Goal: Task Accomplishment & Management: Manage account settings

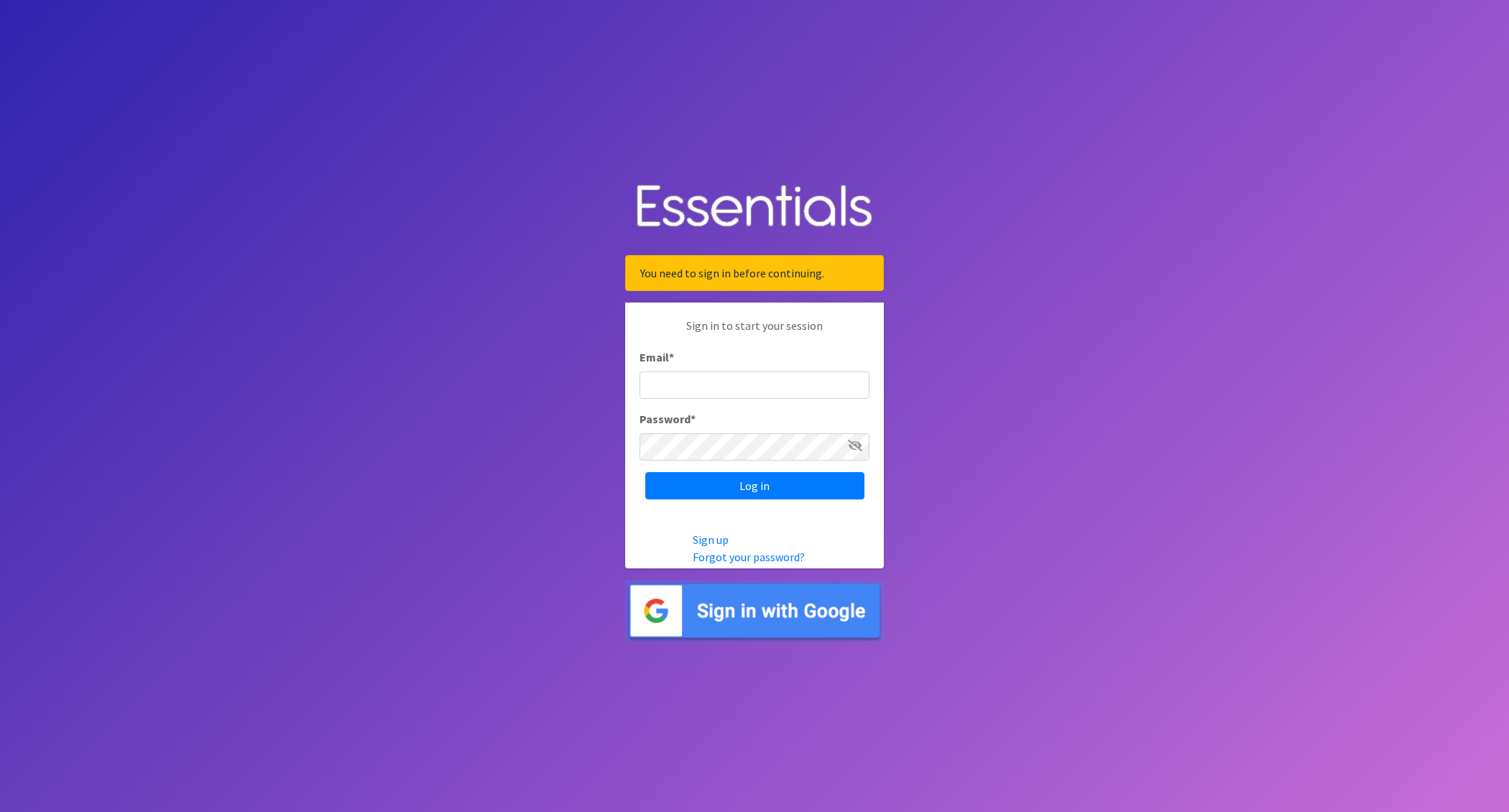
type input "nick@coverdgc.org"
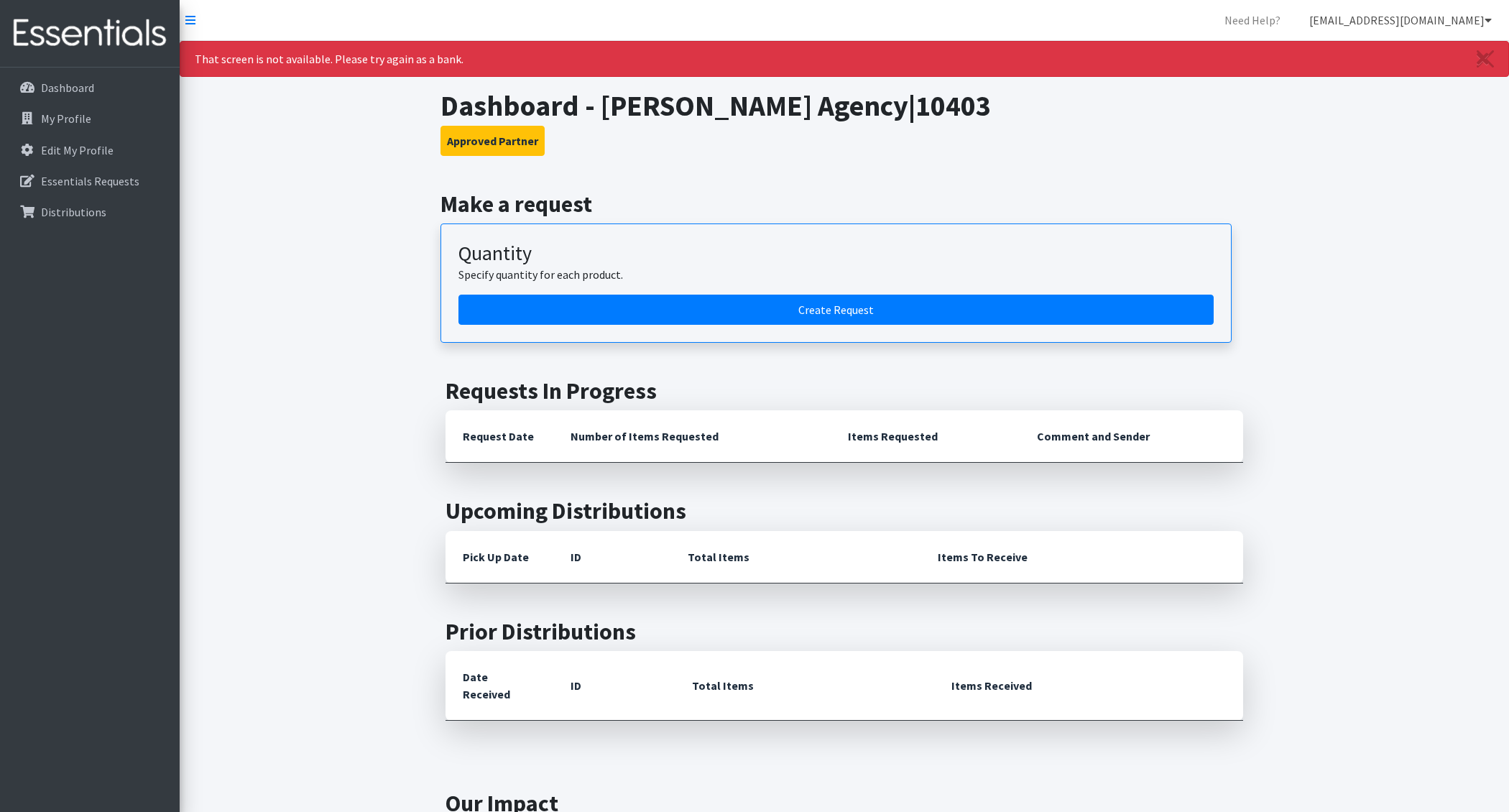
click at [1447, 8] on link "nick@coverdgc.org" at bounding box center [1400, 20] width 206 height 29
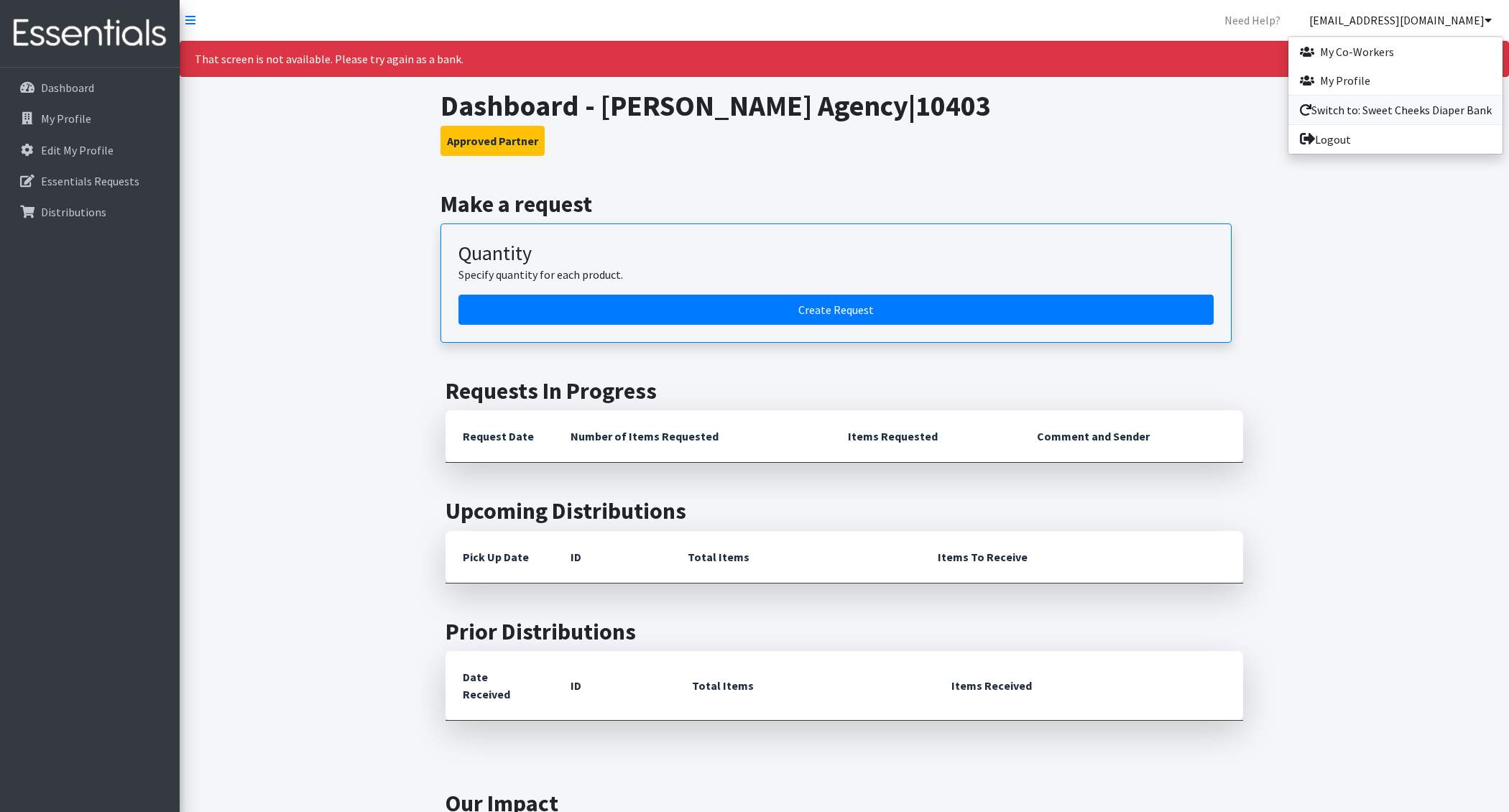
click at [1389, 117] on link "Switch to: Sweet Cheeks Diaper Bank" at bounding box center [1396, 110] width 214 height 29
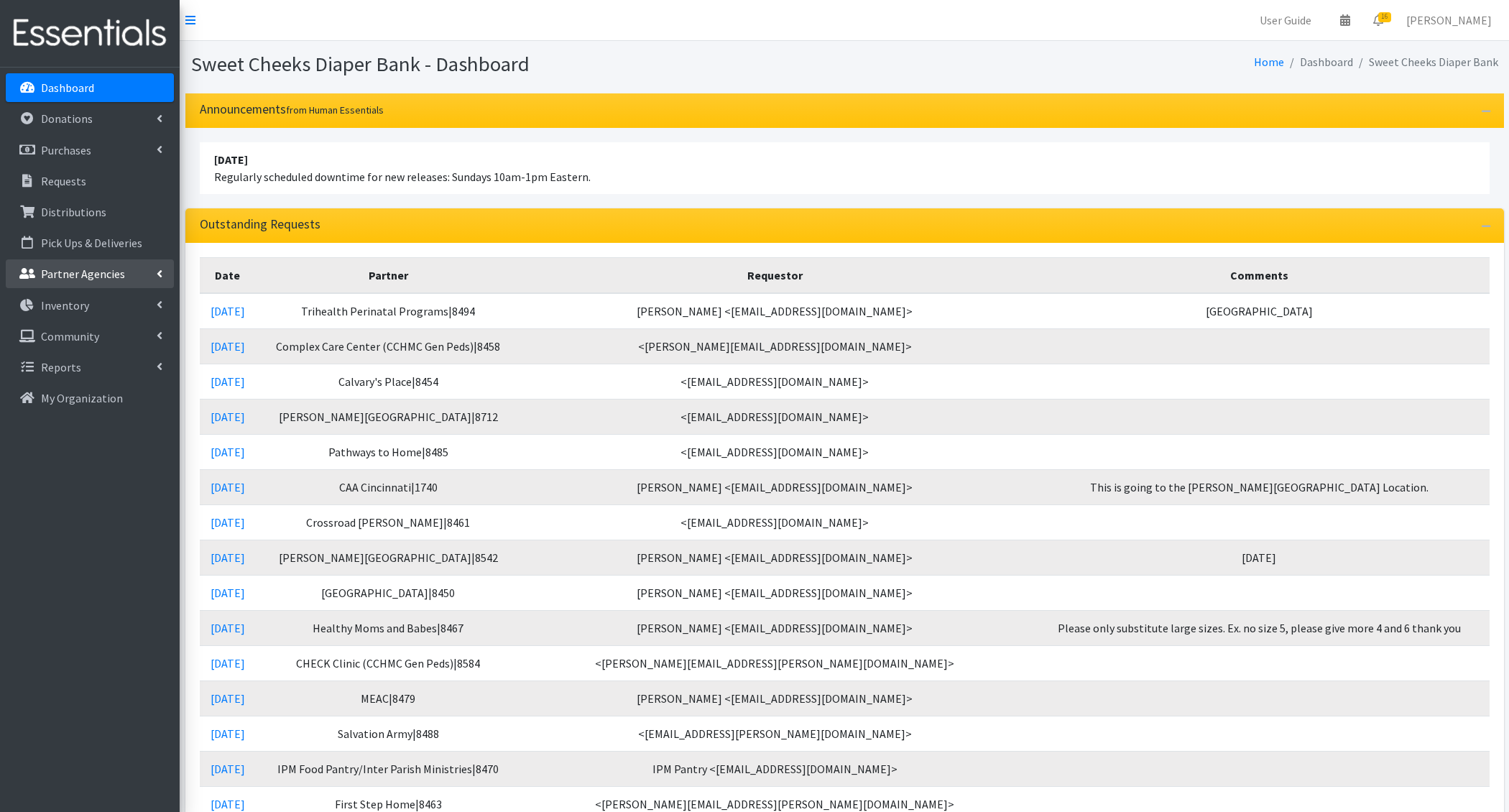
click at [110, 260] on link "Partner Agencies" at bounding box center [89, 274] width 168 height 29
click at [116, 299] on link "All Partners" at bounding box center [89, 306] width 168 height 29
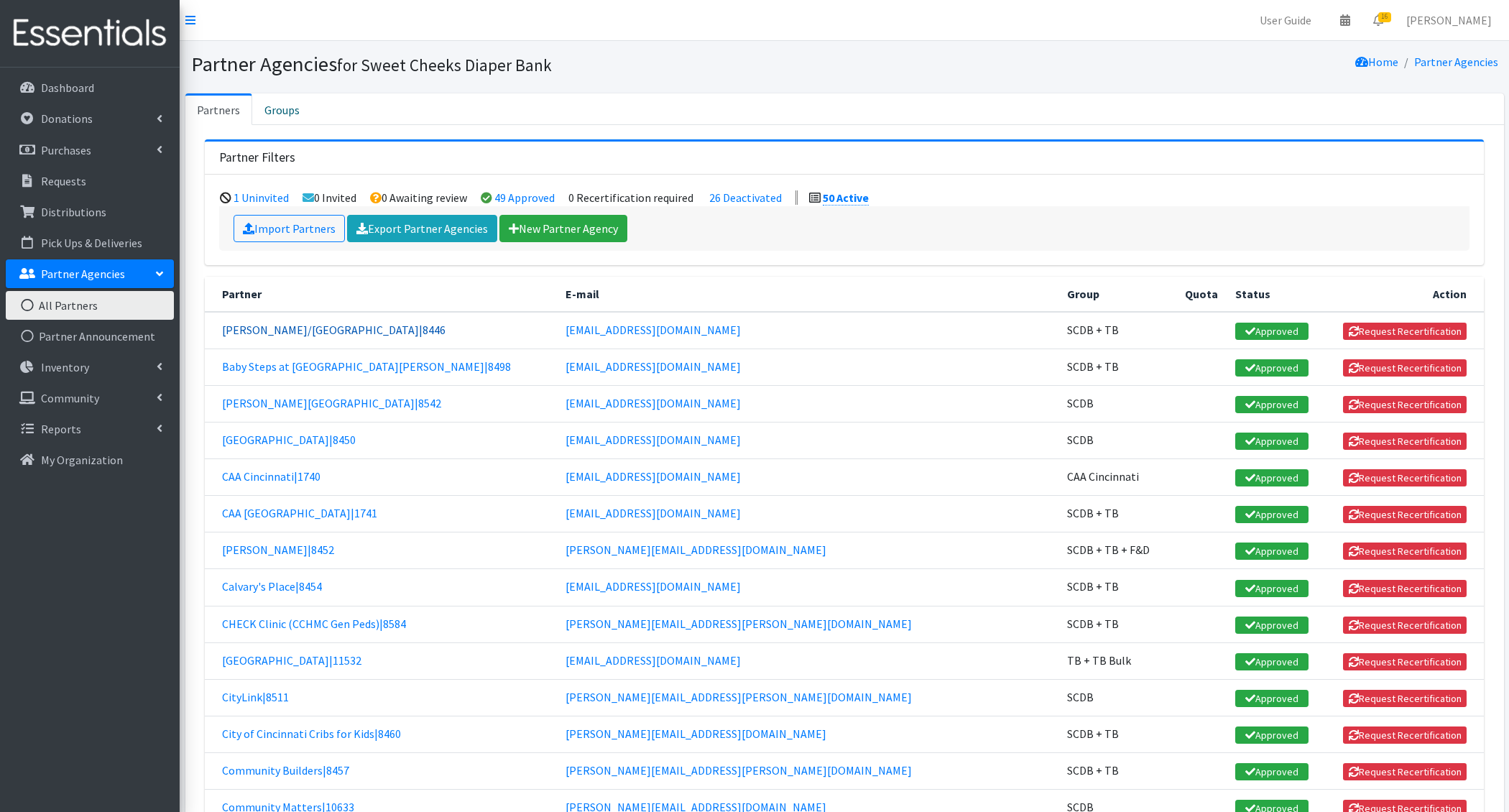
click at [366, 332] on link "[PERSON_NAME]/[GEOGRAPHIC_DATA]|8446" at bounding box center [334, 330] width 224 height 14
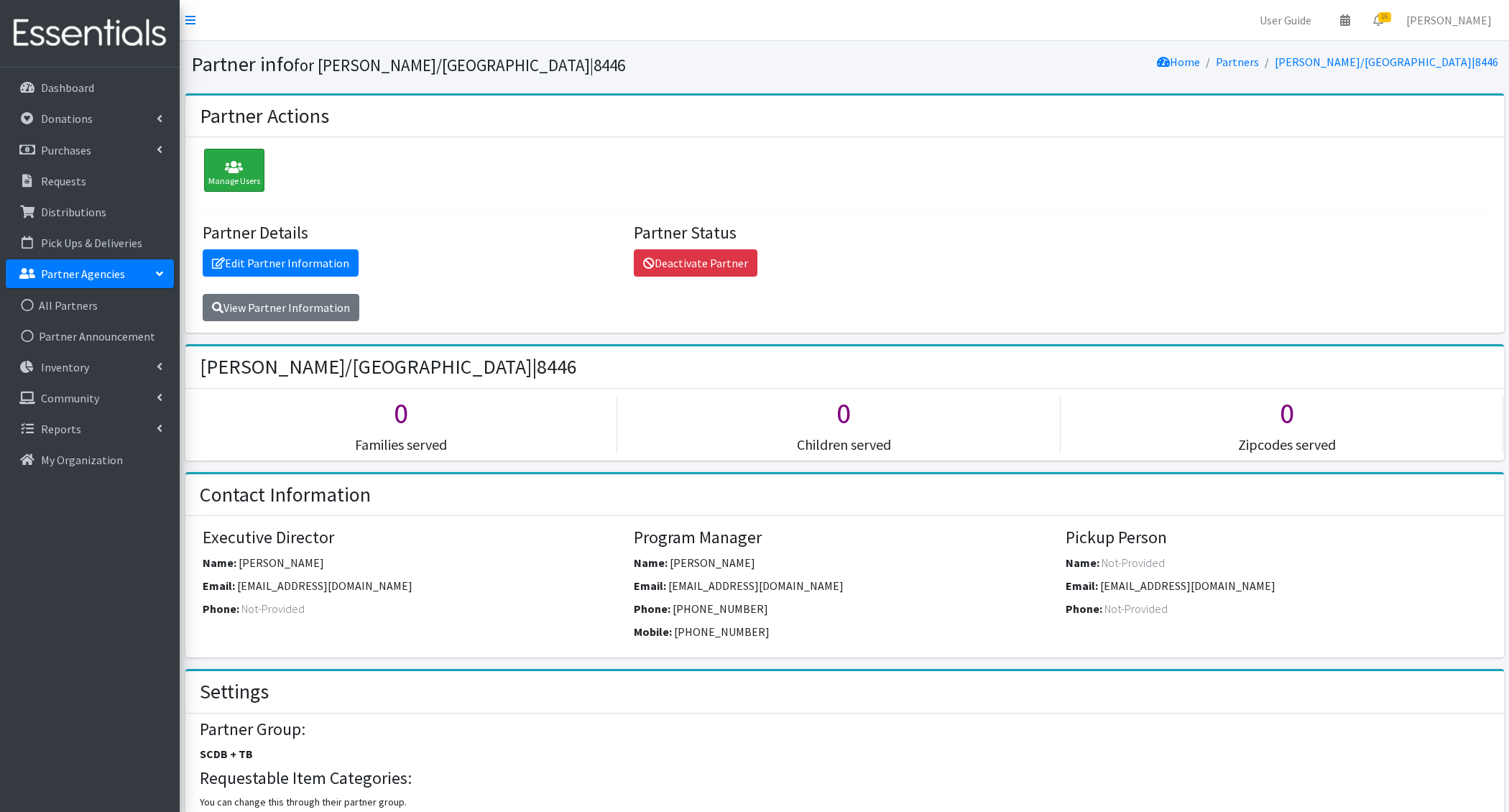
click at [243, 190] on div "Manage Users" at bounding box center [234, 170] width 61 height 43
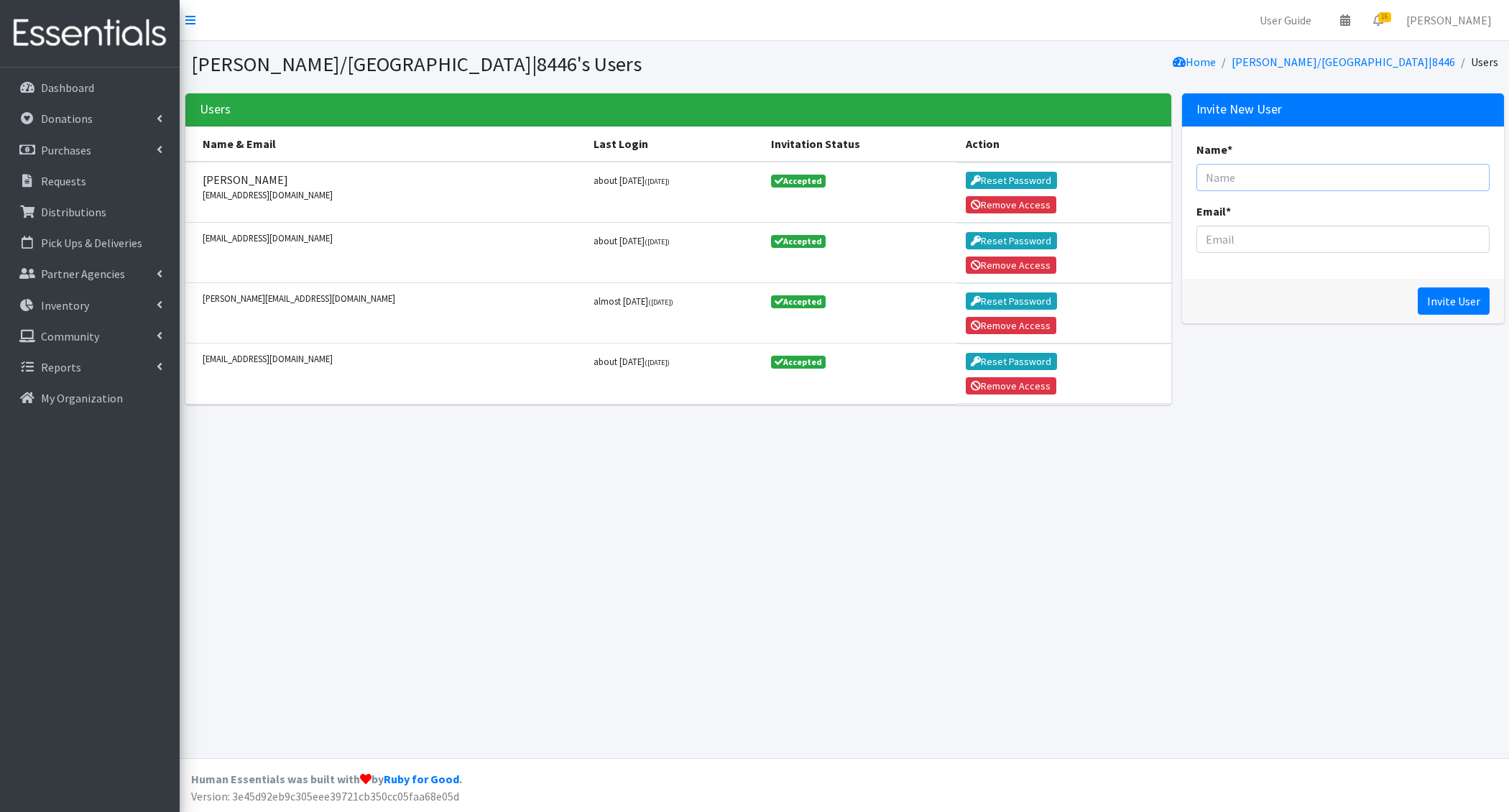
click at [1311, 187] on input "Name *" at bounding box center [1343, 177] width 294 height 27
type input "[PERSON_NAME]"
paste input "[EMAIL_ADDRESS][DOMAIN_NAME]"
type input "[EMAIL_ADDRESS][DOMAIN_NAME]"
click at [1436, 303] on input "Invite User" at bounding box center [1454, 301] width 72 height 27
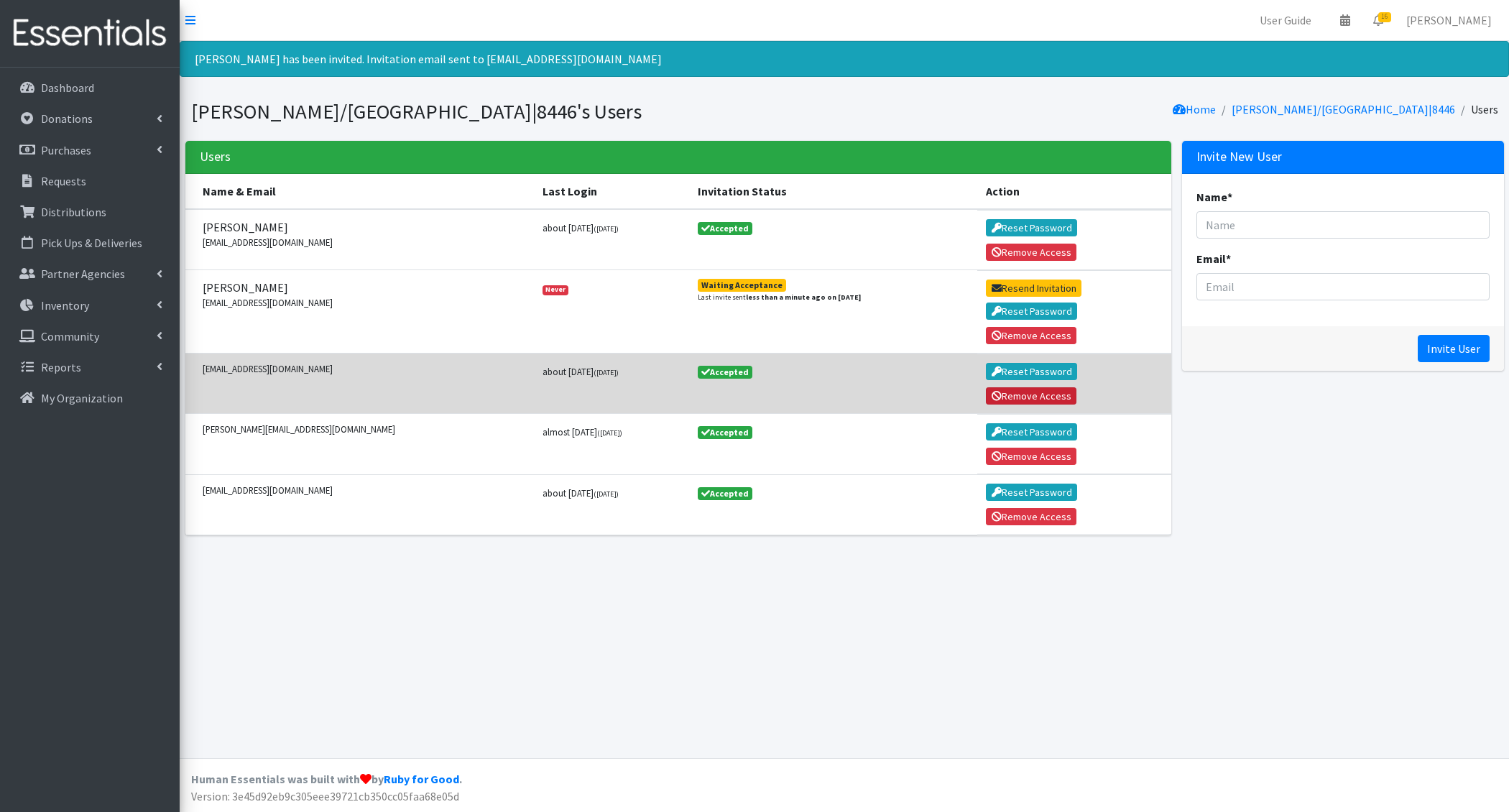
click at [995, 387] on button "Remove Access" at bounding box center [1031, 396] width 91 height 17
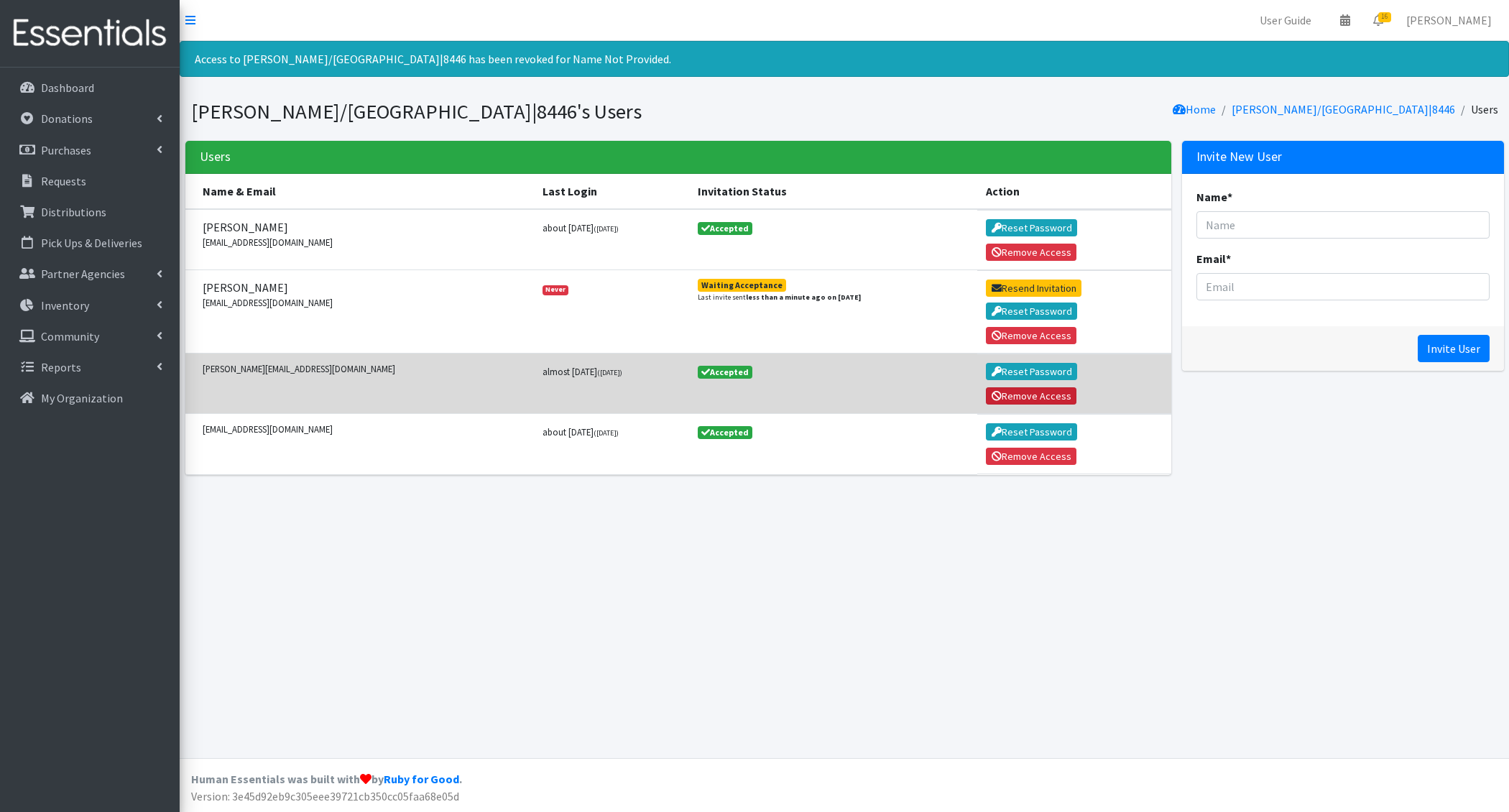
click at [1007, 390] on button "Remove Access" at bounding box center [1031, 396] width 91 height 17
